Goal: Task Accomplishment & Management: Manage account settings

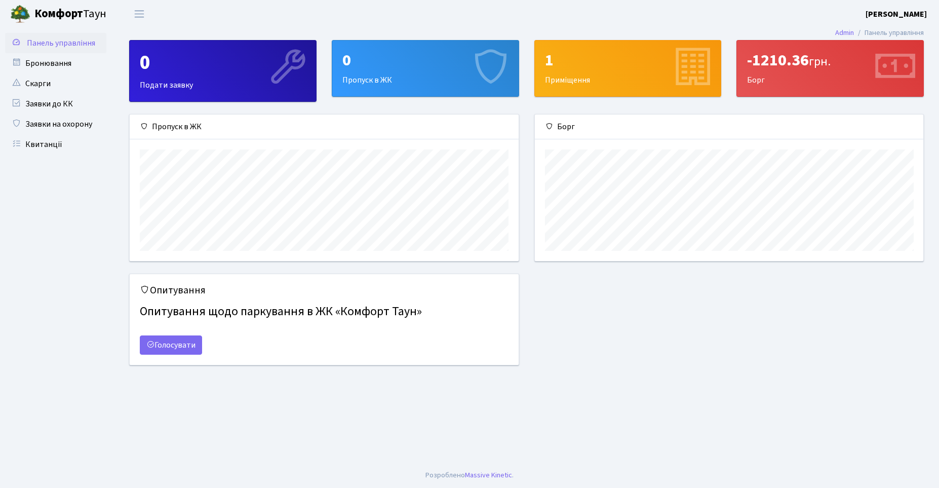
scroll to position [146, 389]
click at [566, 76] on div "1 Приміщення" at bounding box center [628, 69] width 186 height 56
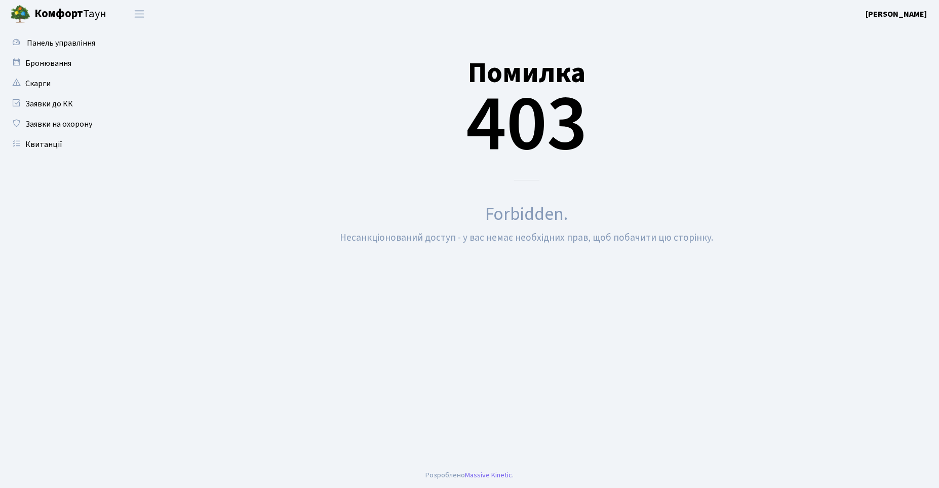
click at [235, 69] on div "Помилка 403" at bounding box center [526, 106] width 795 height 148
click at [28, 40] on span "Панель управління" at bounding box center [61, 42] width 68 height 11
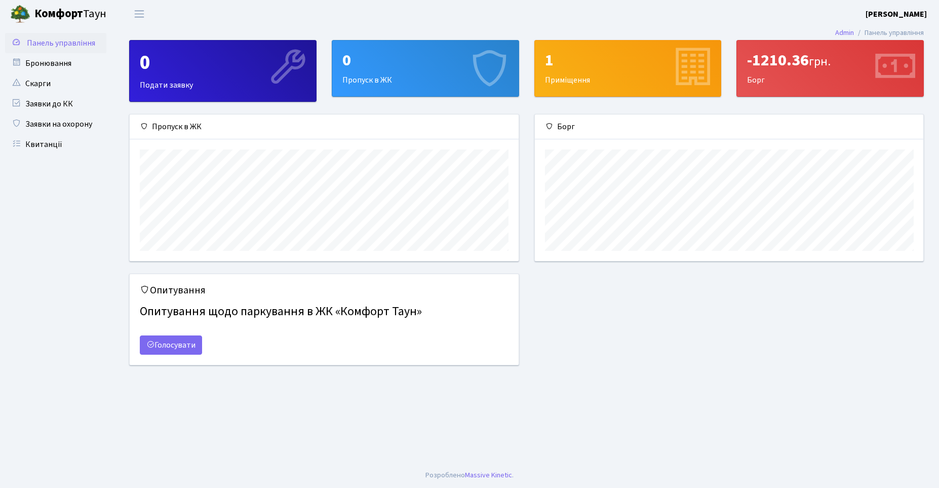
scroll to position [146, 389]
click at [912, 10] on b "[PERSON_NAME]" at bounding box center [896, 14] width 61 height 11
click at [855, 53] on link "Вийти" at bounding box center [876, 56] width 101 height 16
